Goal: Register for event/course

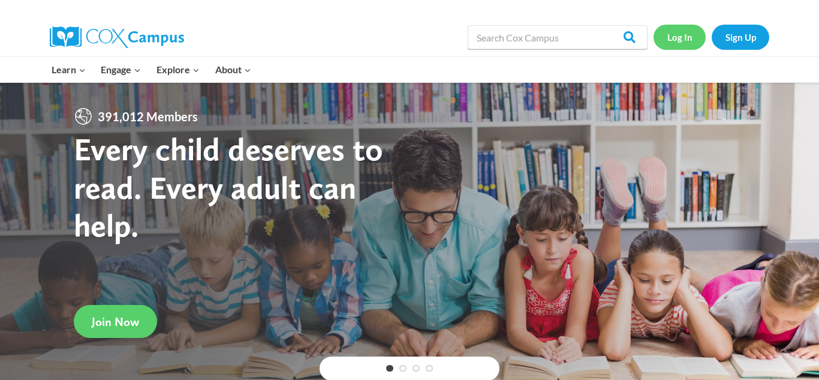
click at [678, 36] on link "Log In" at bounding box center [680, 37] width 52 height 25
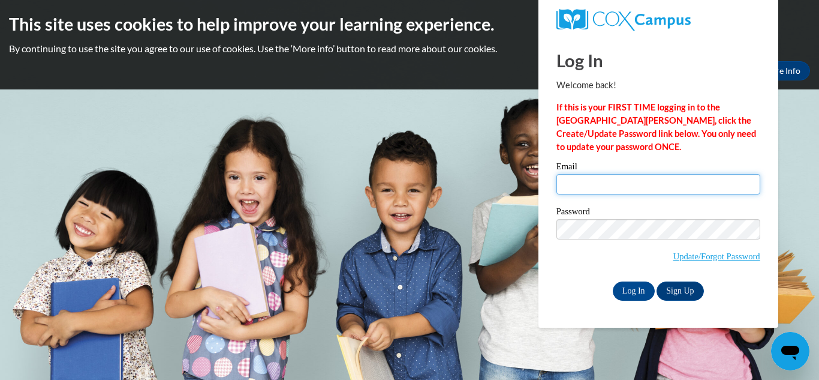
click at [618, 181] on input "Email" at bounding box center [658, 184] width 204 height 20
type input "katishagray83@yahoo.com"
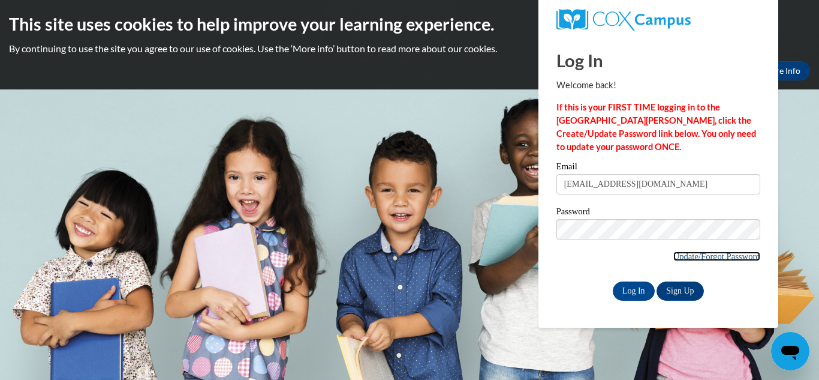
click at [708, 258] on link "Update/Forgot Password" at bounding box center [716, 256] width 87 height 10
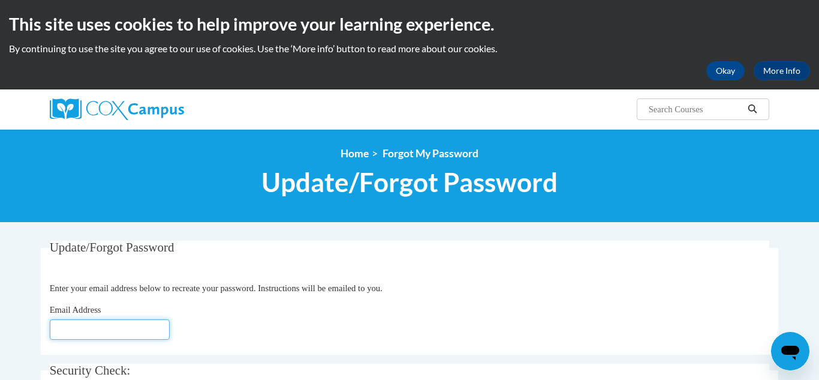
click at [79, 324] on input "Email Address" at bounding box center [110, 329] width 120 height 20
type input "[EMAIL_ADDRESS][DOMAIN_NAME]"
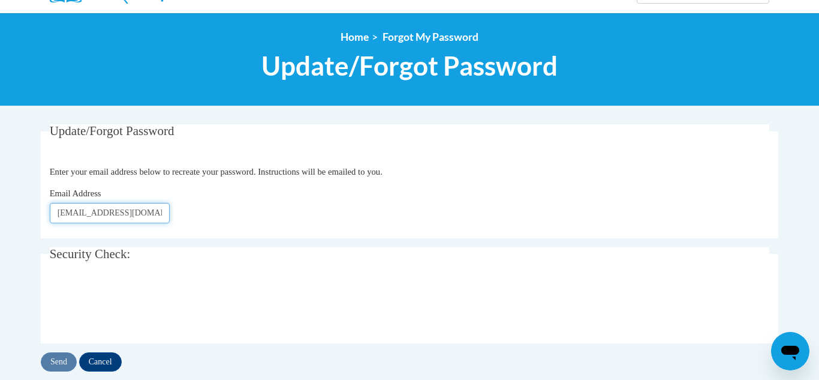
scroll to position [138, 0]
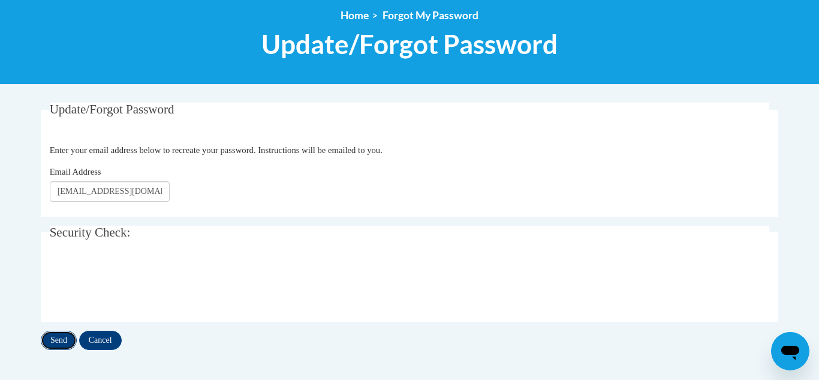
click at [58, 337] on input "Send" at bounding box center [59, 339] width 36 height 19
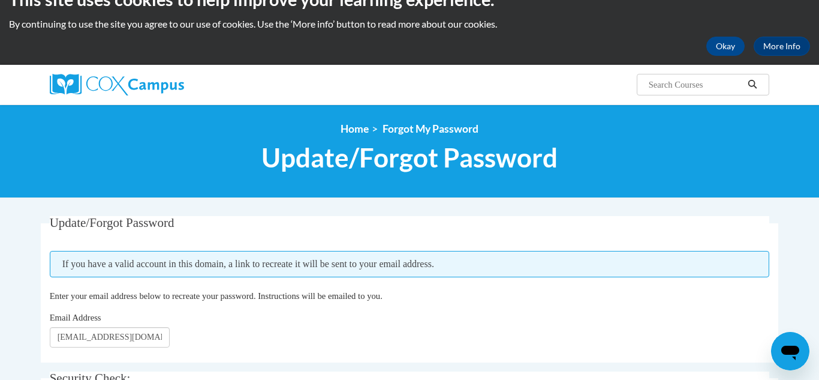
scroll to position [20, 0]
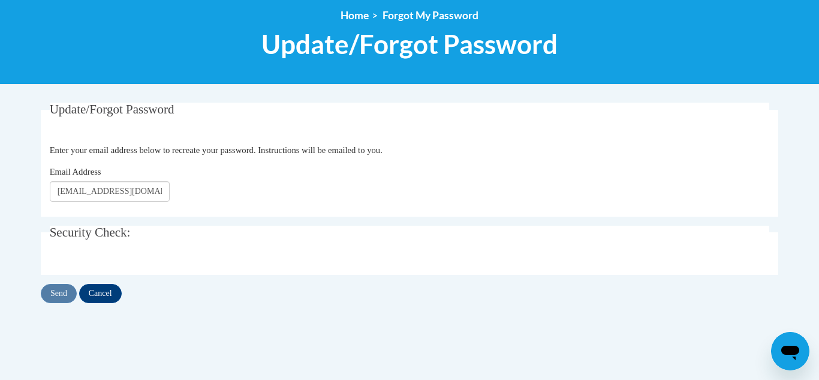
scroll to position [138, 0]
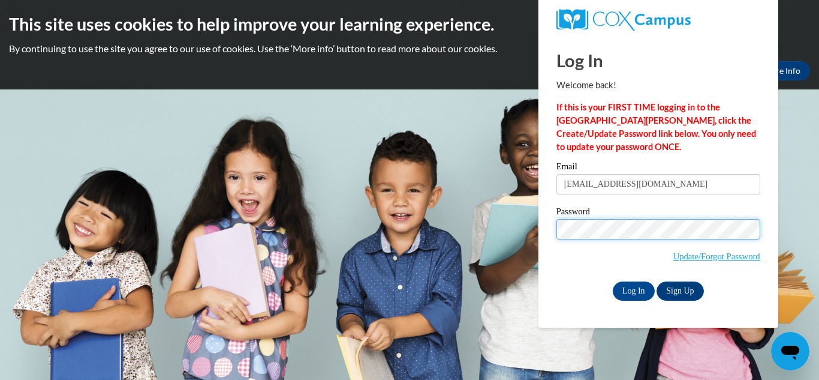
click at [613, 281] on input "Log In" at bounding box center [634, 290] width 42 height 19
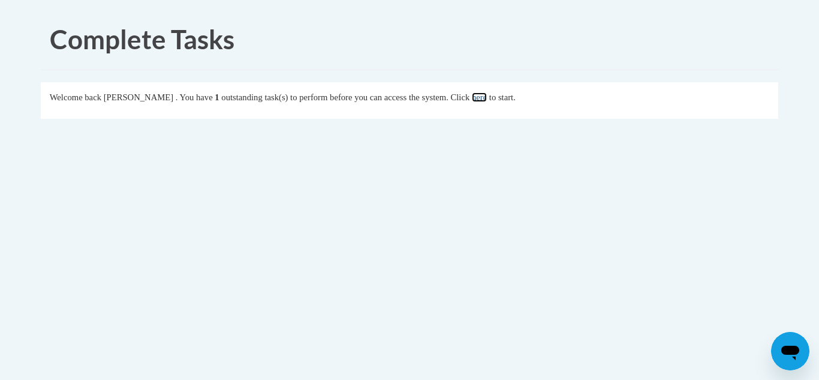
click at [487, 100] on link "here" at bounding box center [479, 97] width 15 height 10
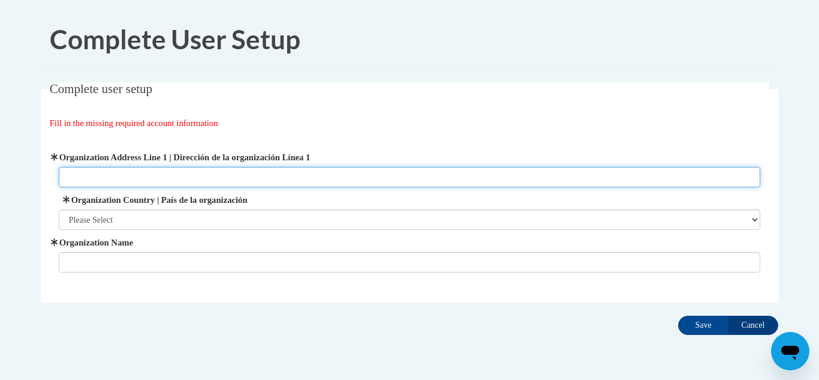
click at [99, 182] on input "Organization Address Line 1 | Dirección de la organización Línea 1" at bounding box center [410, 177] width 702 height 20
type input "[STREET_ADDRESS][US_STATE]"
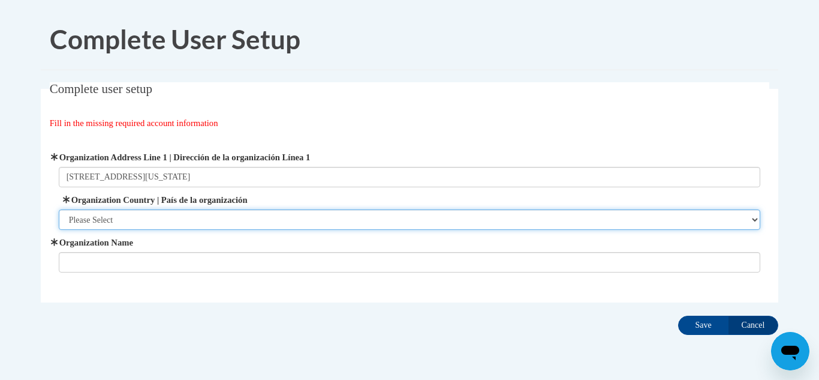
click at [97, 218] on select "Please Select [GEOGRAPHIC_DATA] | [GEOGRAPHIC_DATA] Outside of [GEOGRAPHIC_DATA…" at bounding box center [410, 219] width 702 height 20
select select "ad49bcad-a171-4b2e-b99c-48b446064914"
click at [59, 209] on select "Please Select United States | Estados Unidos Outside of the United States | Fue…" at bounding box center [410, 219] width 702 height 20
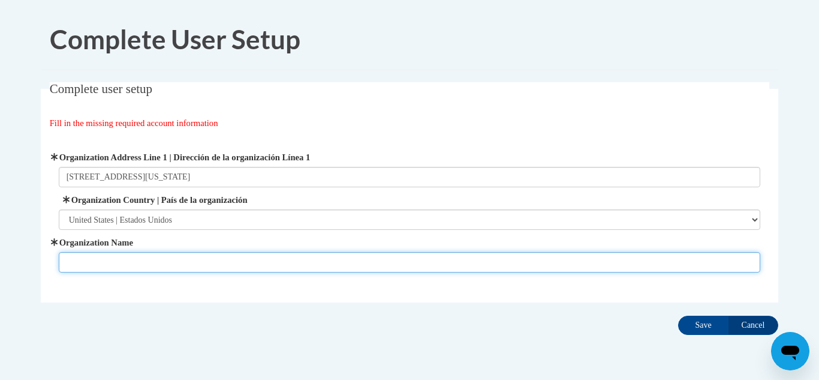
click at [100, 260] on input "Organization Name" at bounding box center [410, 262] width 702 height 20
type input "Whitefoord Inc"
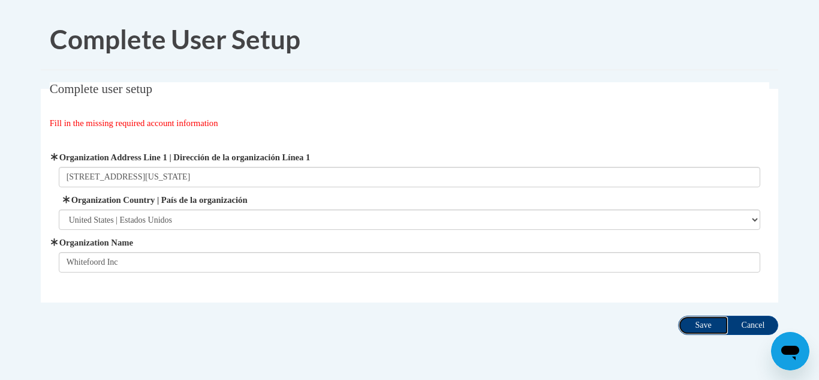
click at [692, 325] on input "Save" at bounding box center [703, 324] width 50 height 19
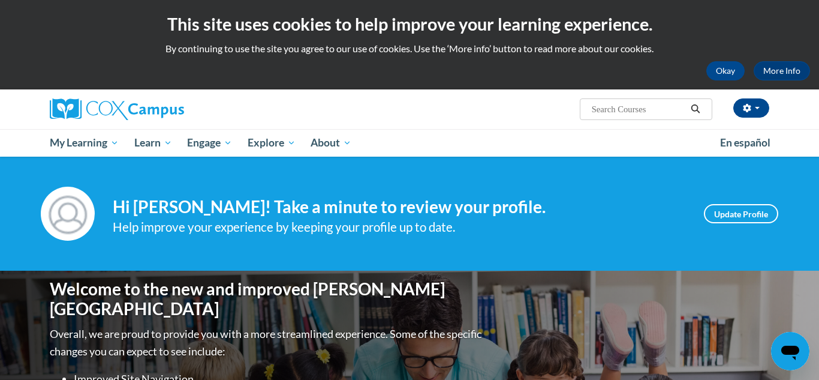
click at [619, 113] on input "Search..." at bounding box center [639, 109] width 96 height 14
type input "emergent literacy"
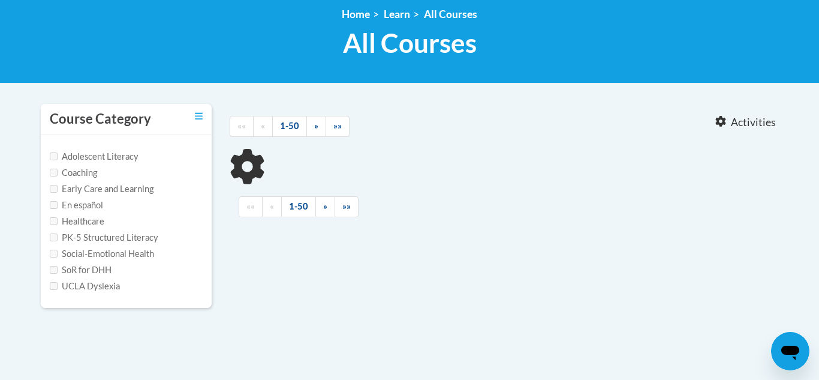
type input "emergent literacy"
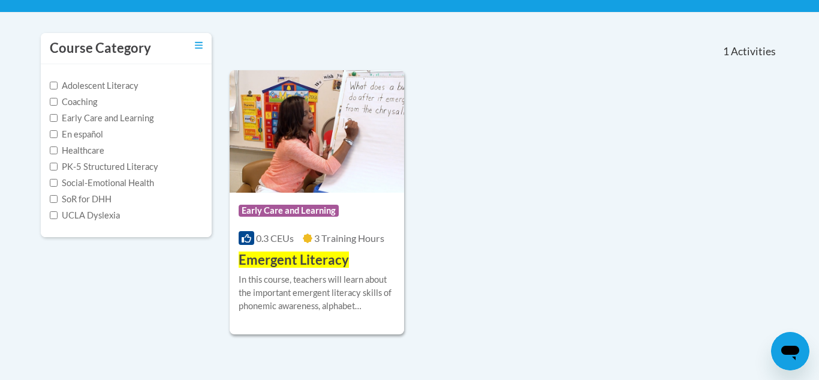
scroll to position [242, 0]
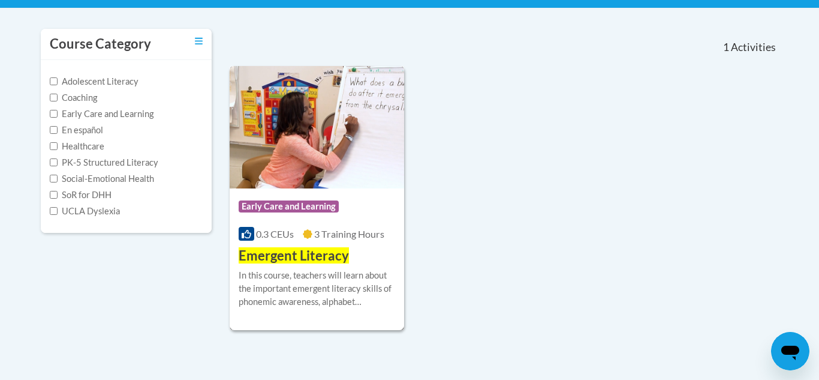
click at [303, 209] on span "Early Care and Learning" at bounding box center [289, 206] width 100 height 12
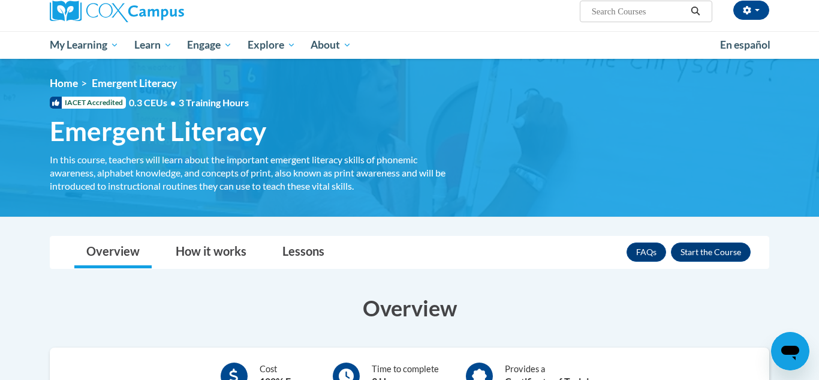
scroll to position [97, 0]
